Goal: Navigation & Orientation: Go to known website

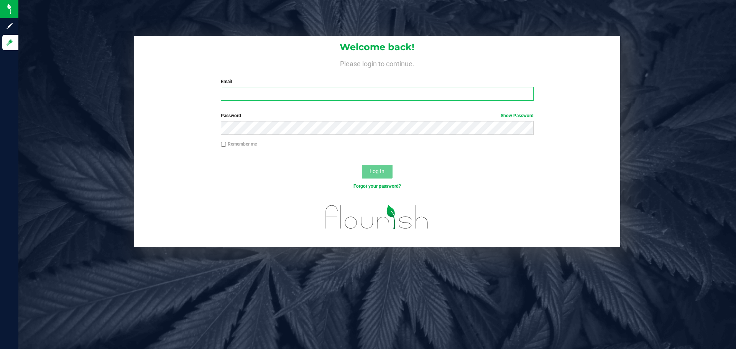
click at [271, 91] on input "Email" at bounding box center [377, 94] width 312 height 14
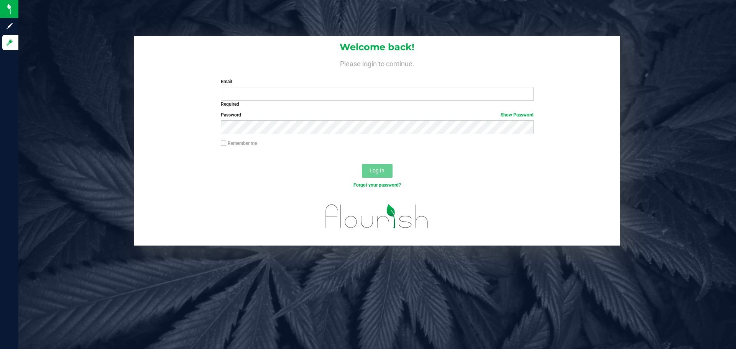
click at [671, 135] on div "Welcome back! Please login to continue. Email Required Please format your email…" at bounding box center [377, 141] width 729 height 210
